Goal: Task Accomplishment & Management: Use online tool/utility

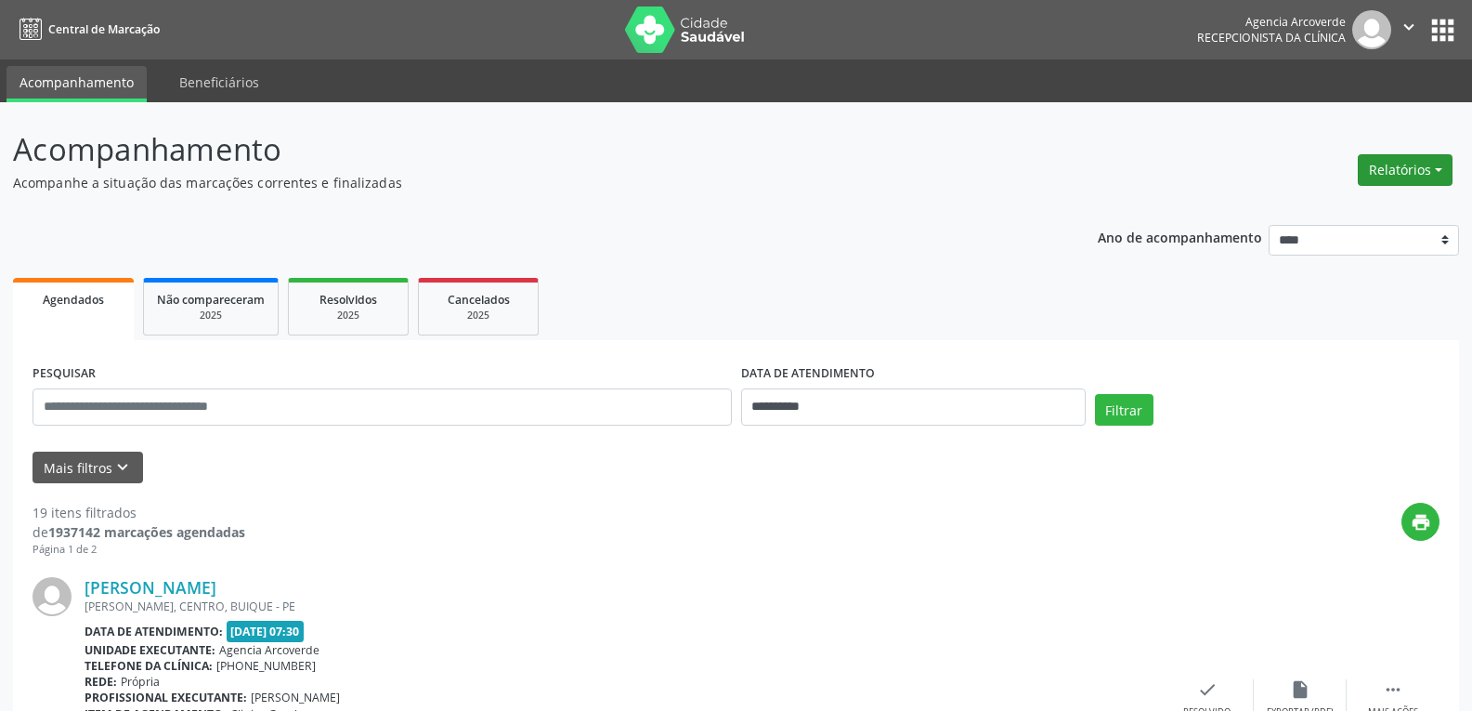
click at [1442, 173] on button "Relatórios" at bounding box center [1405, 170] width 95 height 32
click at [1341, 209] on link "Agendamentos" at bounding box center [1354, 210] width 200 height 26
select select "*"
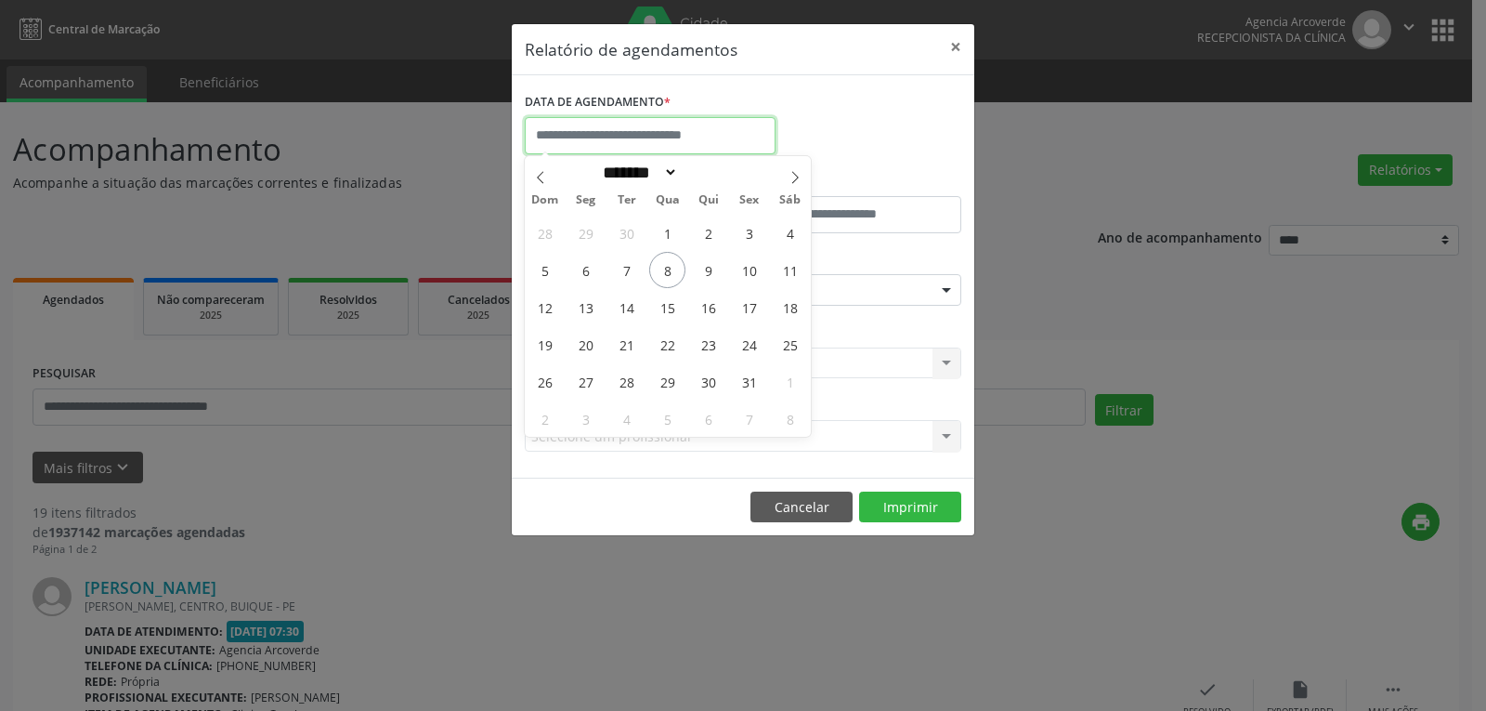
click at [671, 136] on input "text" at bounding box center [650, 135] width 251 height 37
click at [661, 263] on span "8" at bounding box center [667, 270] width 36 height 36
type input "**********"
click at [661, 263] on span "8" at bounding box center [667, 270] width 36 height 36
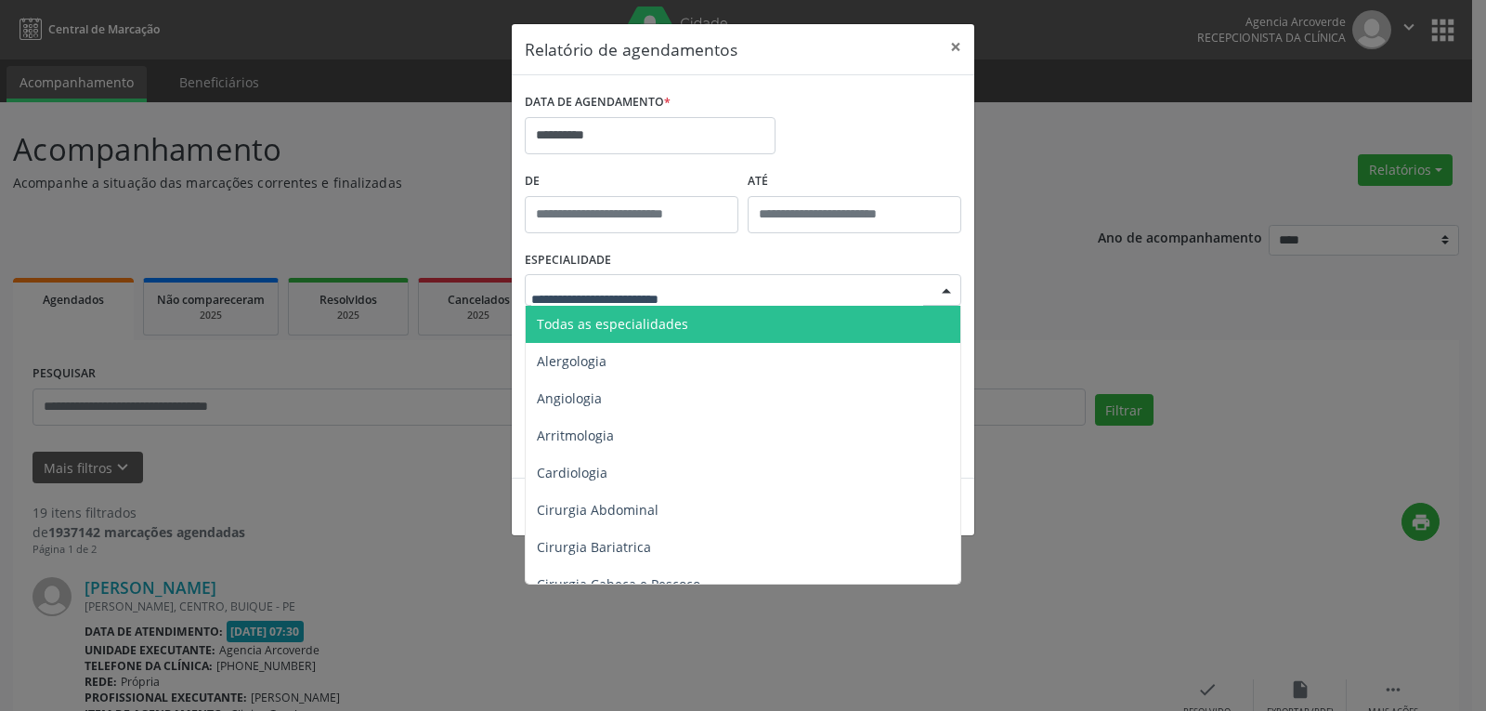
click at [627, 330] on span "Todas as especialidades" at bounding box center [612, 324] width 151 height 18
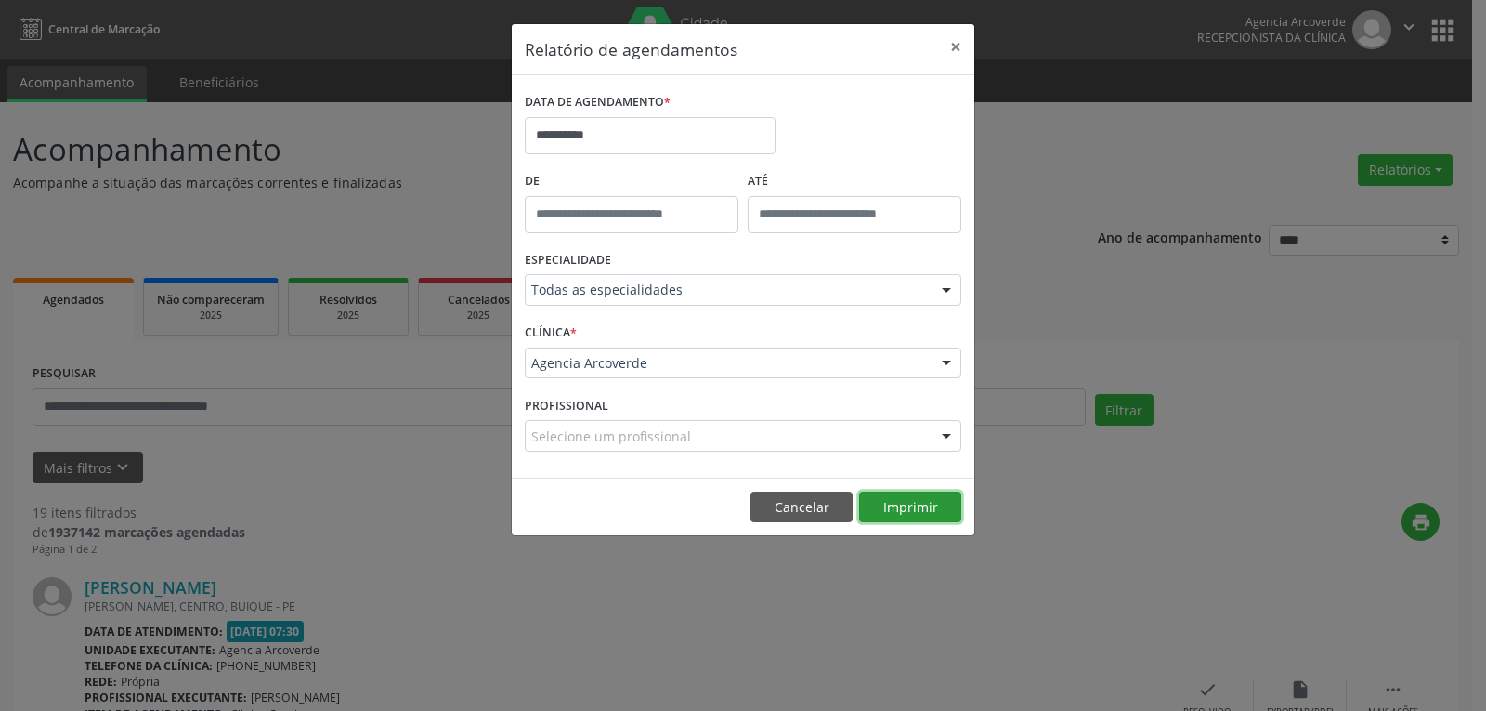
click at [914, 501] on button "Imprimir" at bounding box center [910, 507] width 102 height 32
